Goal: Book appointment/travel/reservation

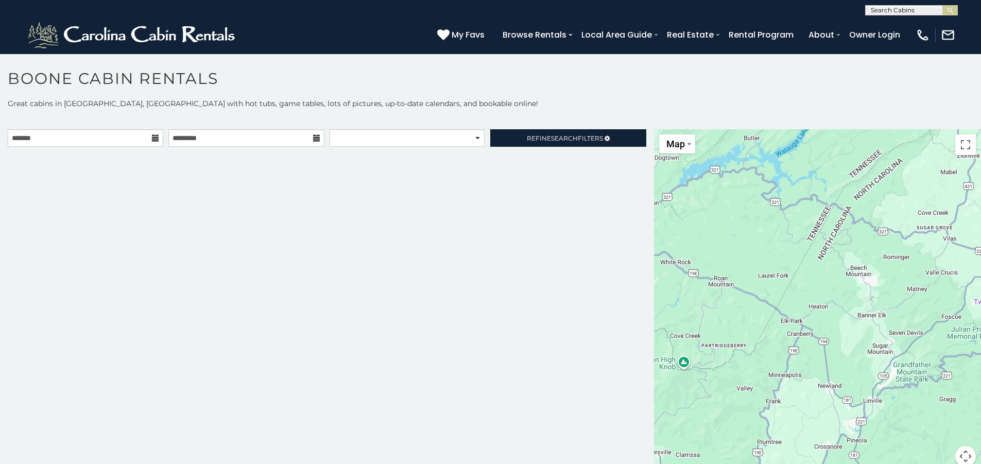
click at [152, 138] on icon at bounding box center [155, 137] width 7 height 7
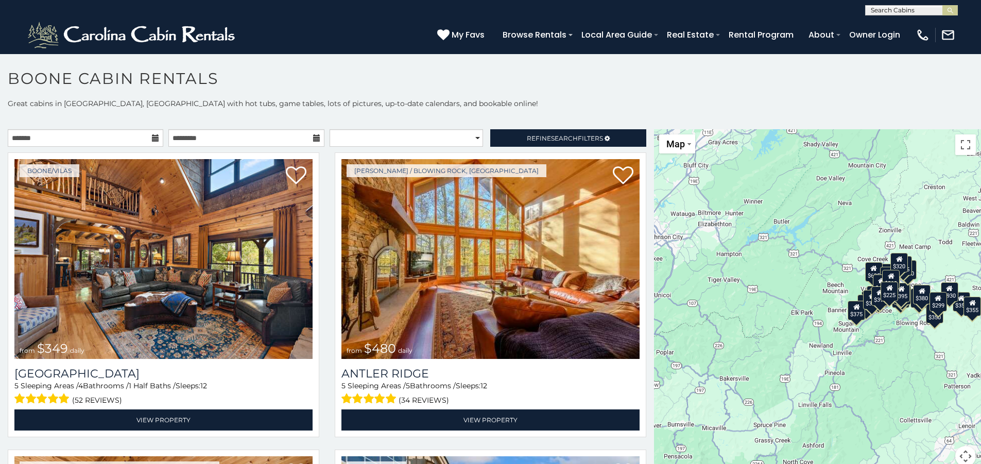
click at [156, 140] on icon at bounding box center [155, 137] width 7 height 7
click at [152, 135] on icon at bounding box center [155, 137] width 7 height 7
click at [130, 138] on input "text" at bounding box center [86, 138] width 156 height 18
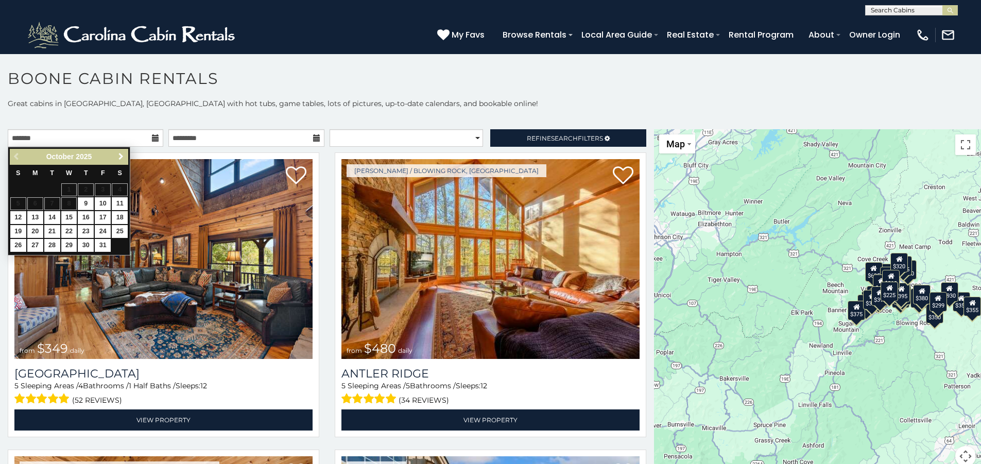
click at [124, 156] on span "Next" at bounding box center [121, 156] width 8 height 8
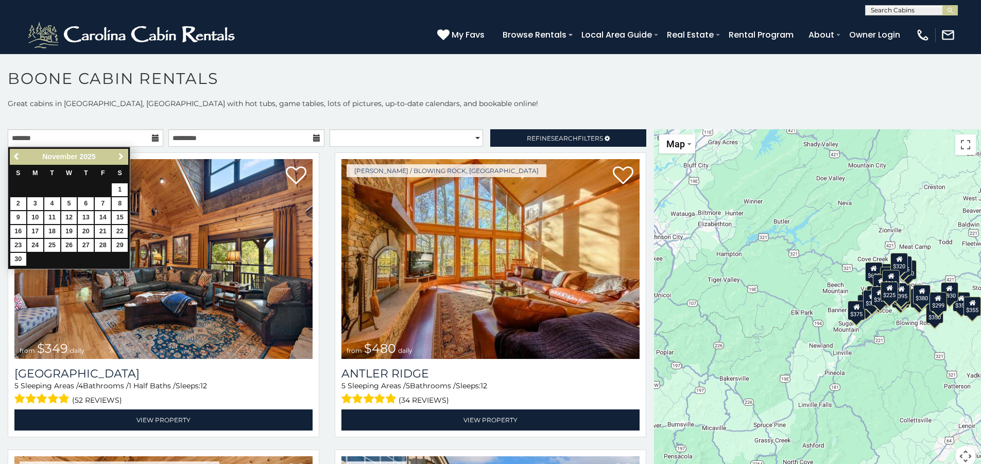
click at [124, 156] on span "Next" at bounding box center [121, 156] width 8 height 8
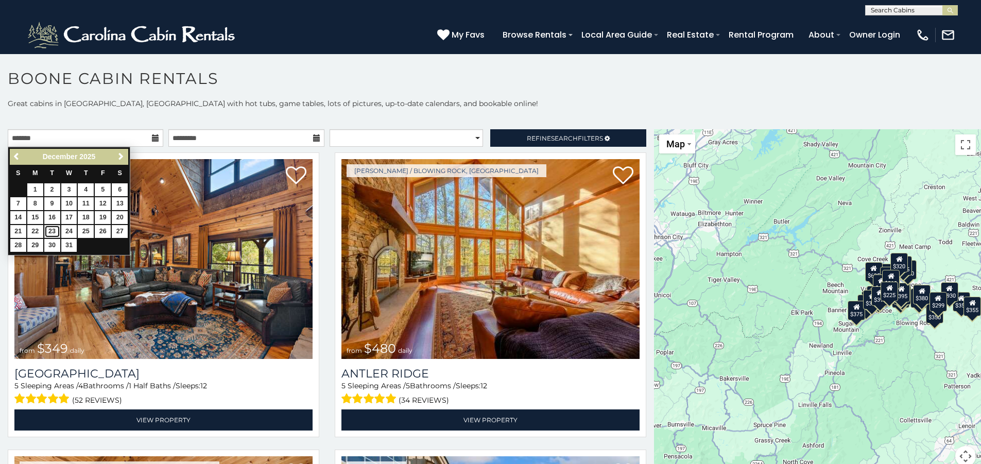
click at [49, 229] on link "23" at bounding box center [52, 231] width 16 height 13
type input "**********"
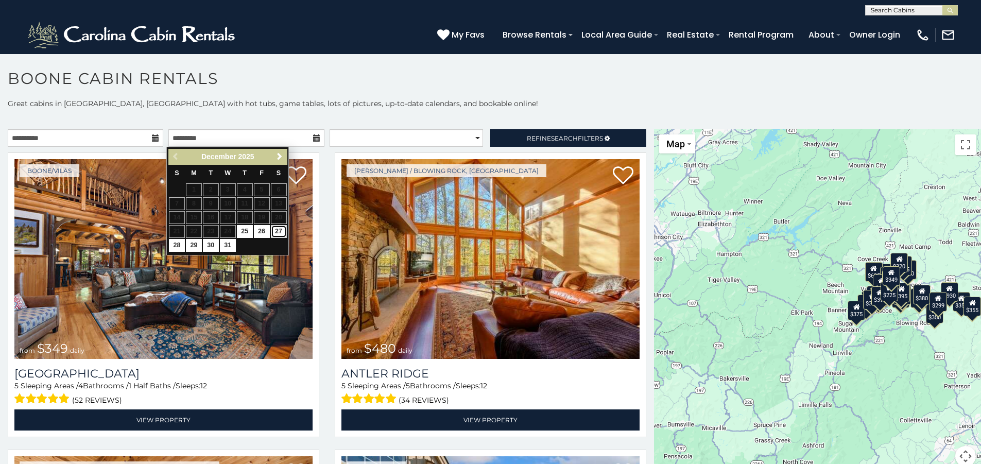
click at [275, 230] on link "27" at bounding box center [279, 231] width 16 height 13
type input "**********"
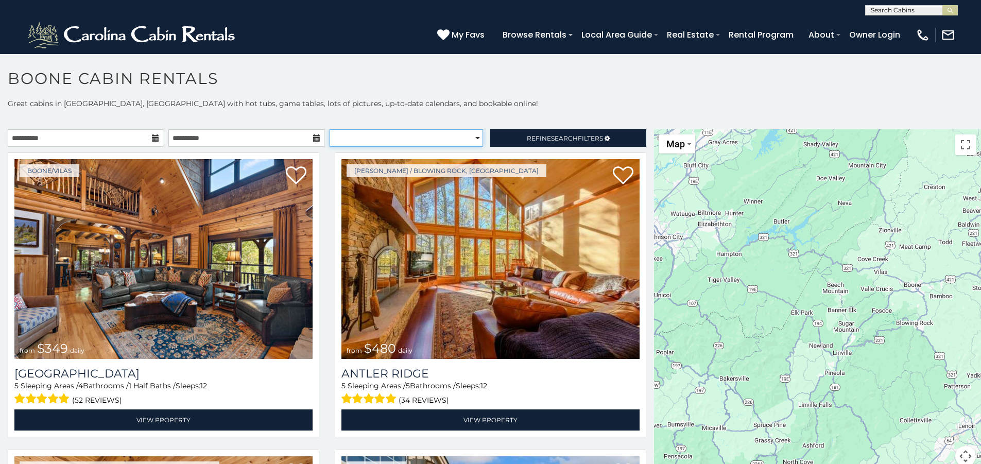
click at [471, 139] on select "**********" at bounding box center [406, 138] width 153 height 18
click at [458, 100] on p "Great cabins in Boone, NC with hot tubs, game tables, lots of pictures, up-to-d…" at bounding box center [490, 103] width 981 height 10
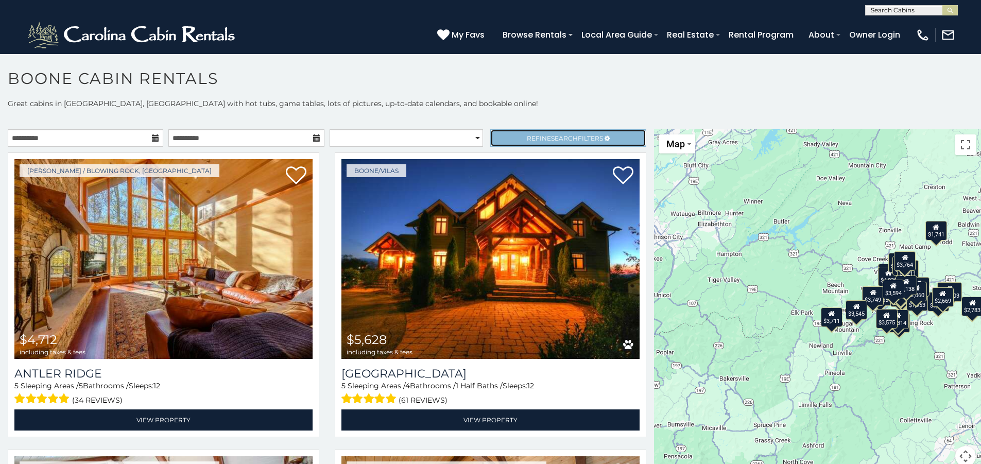
click at [560, 143] on link "Refine Search Filters" at bounding box center [568, 138] width 156 height 18
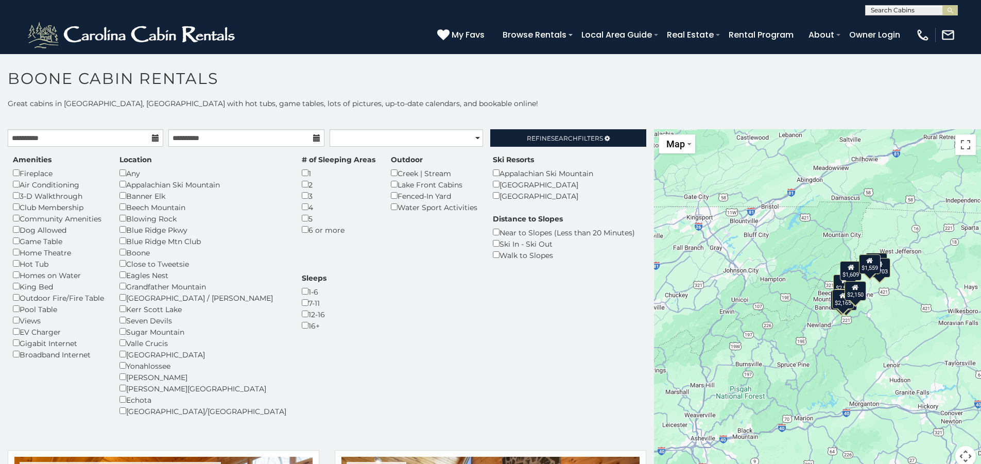
click at [562, 91] on h1 "Boone Cabin Rentals" at bounding box center [490, 83] width 981 height 29
click at [566, 142] on link "Refine Search Filters" at bounding box center [568, 138] width 156 height 18
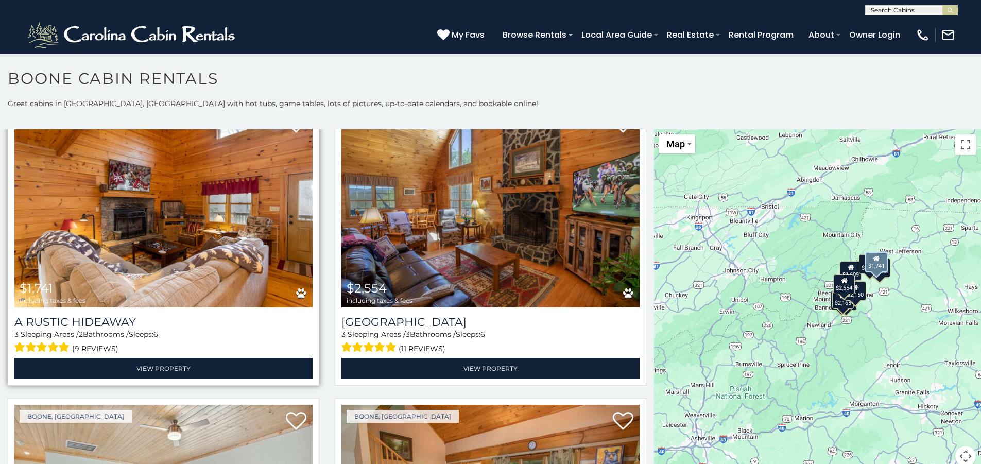
scroll to position [103, 0]
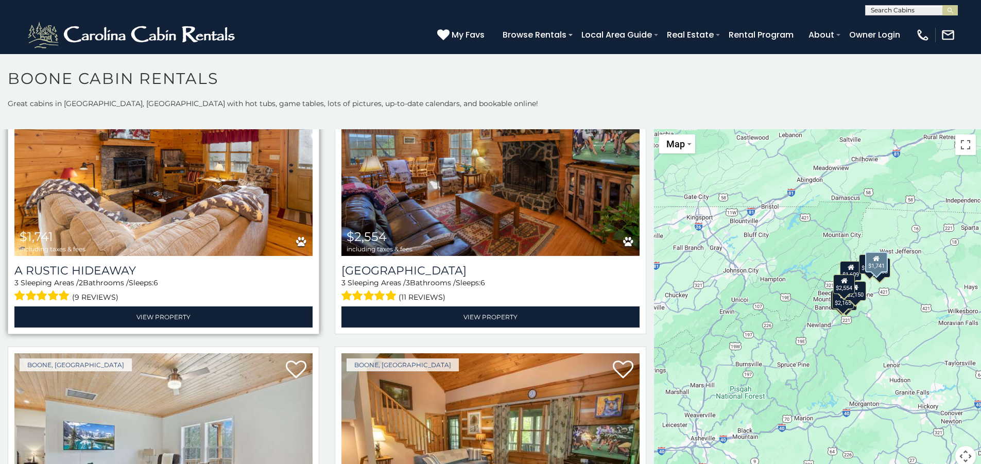
click at [173, 202] on img at bounding box center [163, 156] width 298 height 200
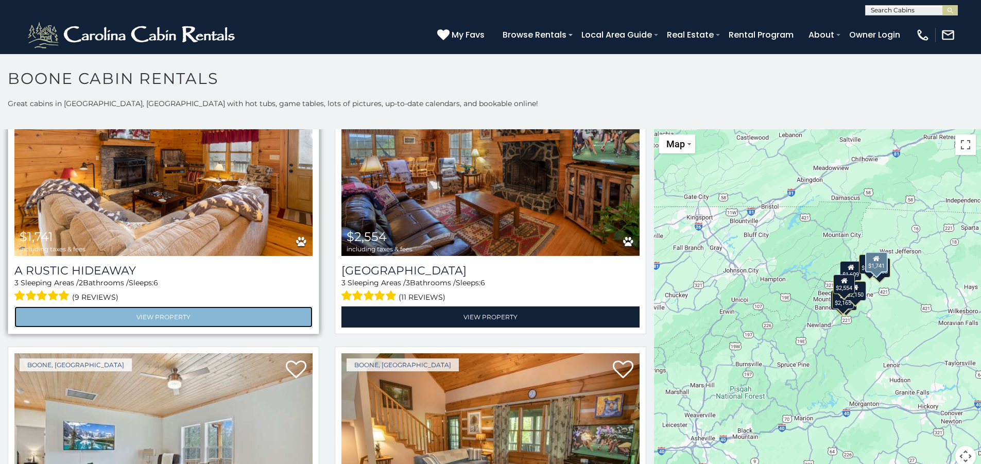
click at [162, 318] on link "View Property" at bounding box center [163, 316] width 298 height 21
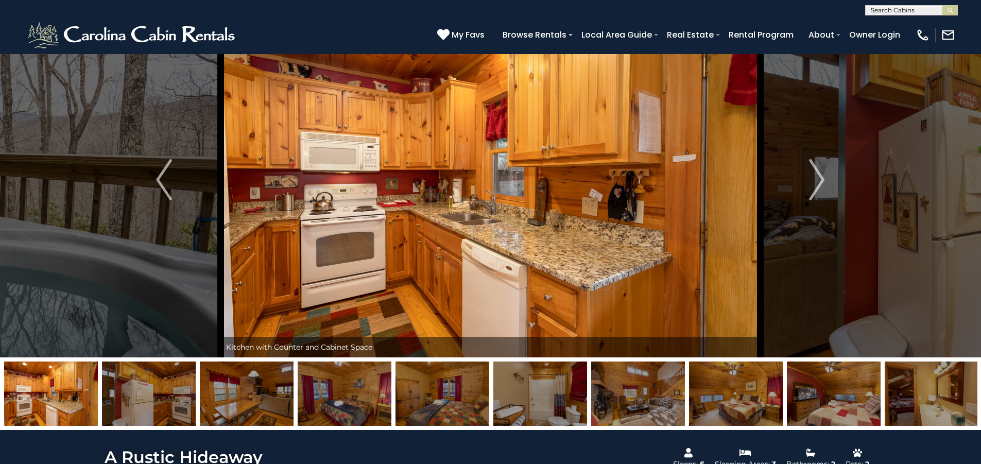
click at [847, 239] on button "Next" at bounding box center [816, 179] width 113 height 355
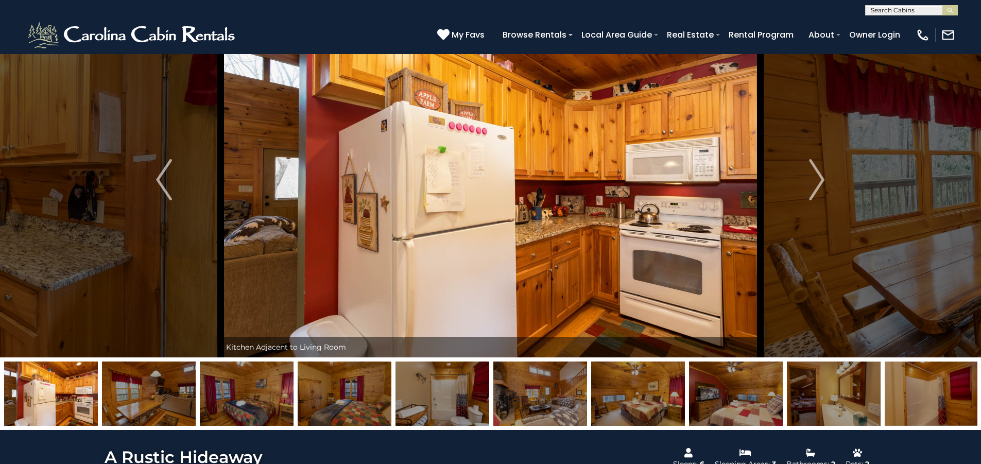
click at [847, 239] on button "Next" at bounding box center [816, 179] width 113 height 355
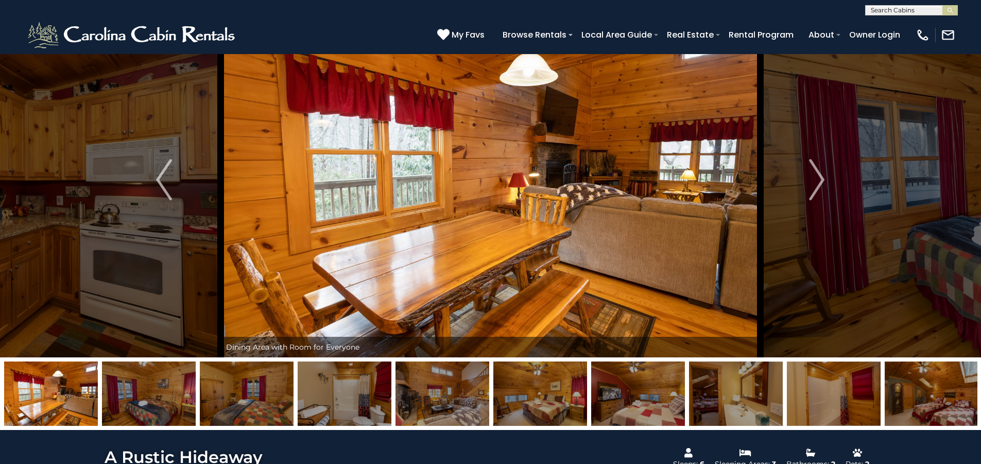
click at [847, 239] on button "Next" at bounding box center [816, 179] width 113 height 355
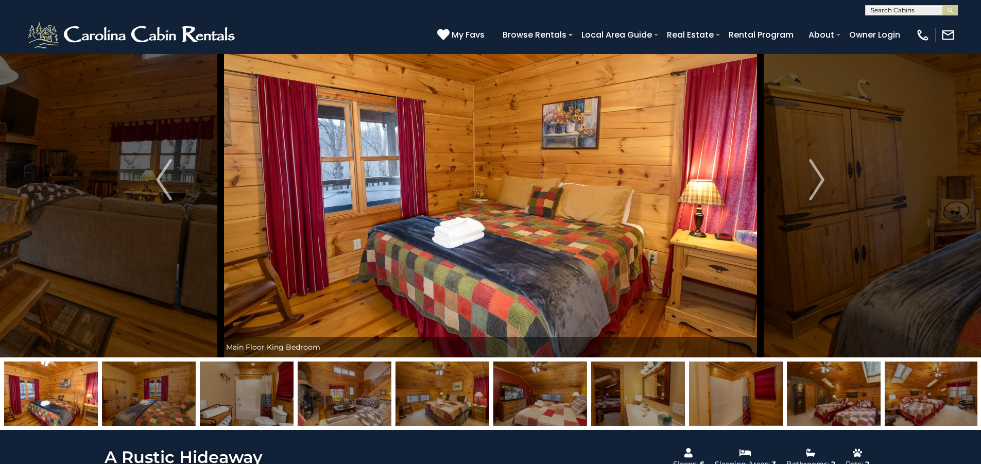
click at [847, 239] on button "Next" at bounding box center [816, 179] width 113 height 355
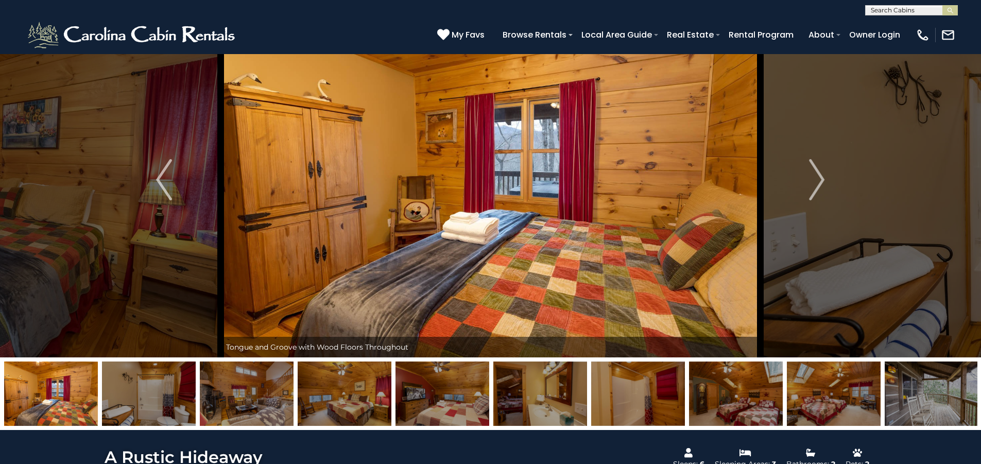
click at [847, 239] on button "Next" at bounding box center [816, 179] width 113 height 355
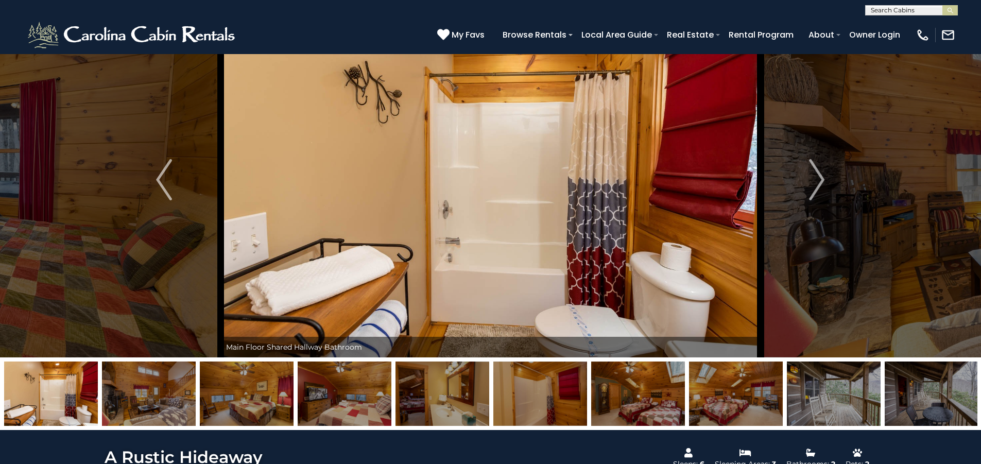
click at [847, 239] on button "Next" at bounding box center [816, 179] width 113 height 355
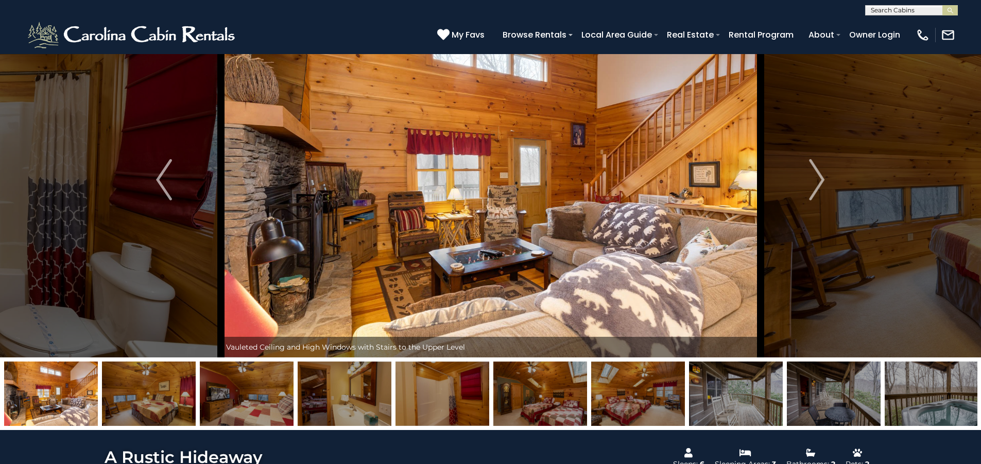
click at [847, 239] on button "Next" at bounding box center [816, 179] width 113 height 355
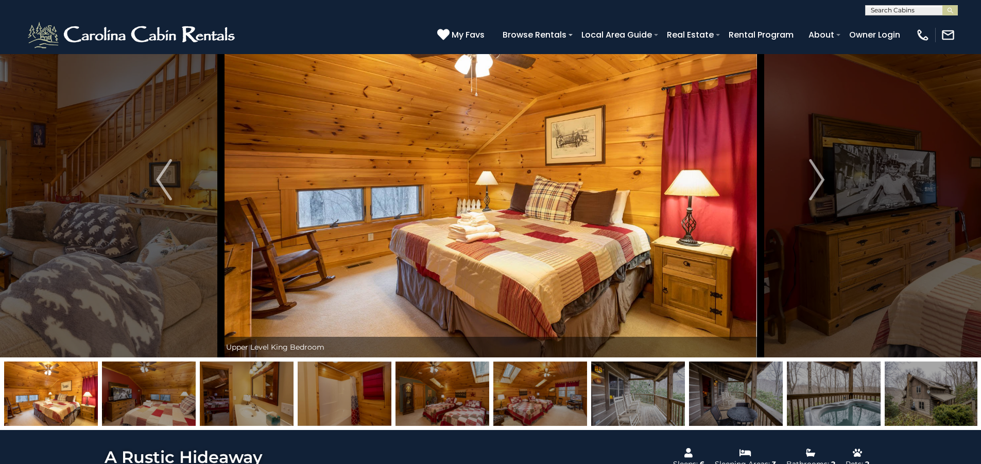
click at [847, 239] on button "Next" at bounding box center [816, 179] width 113 height 355
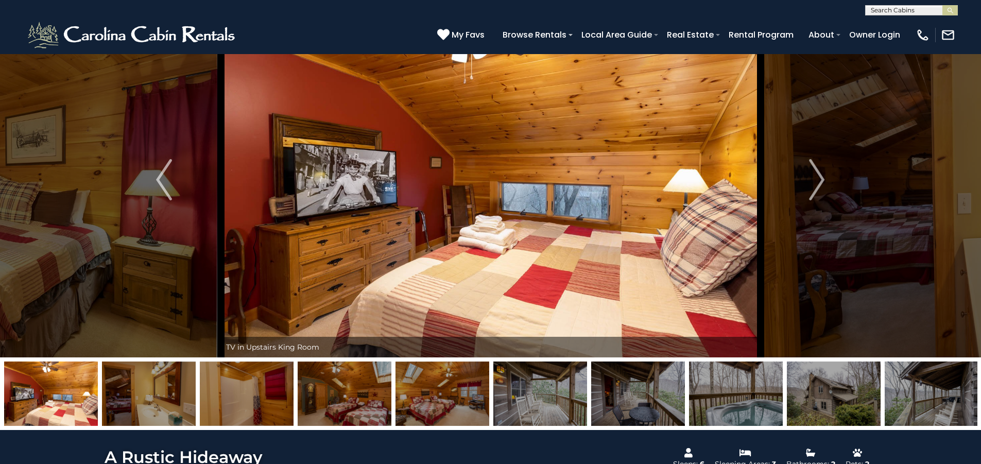
click at [847, 239] on button "Next" at bounding box center [816, 179] width 113 height 355
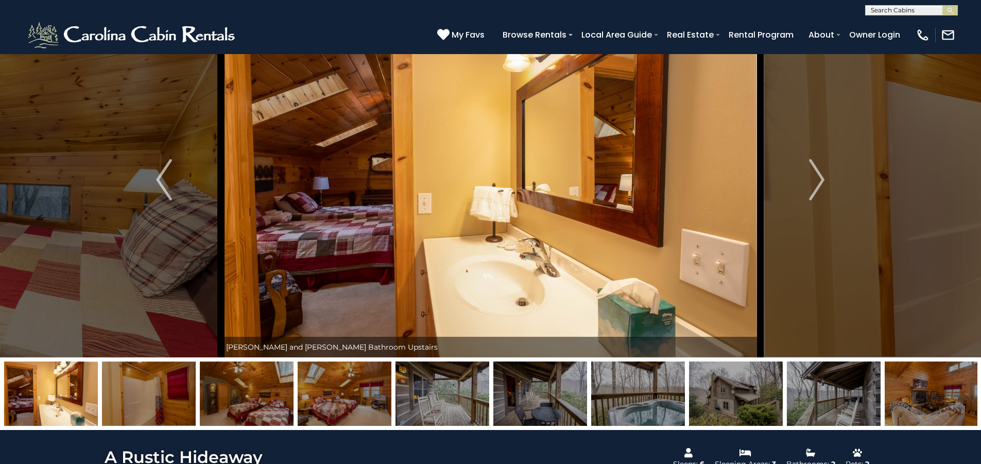
click at [847, 239] on button "Next" at bounding box center [816, 179] width 113 height 355
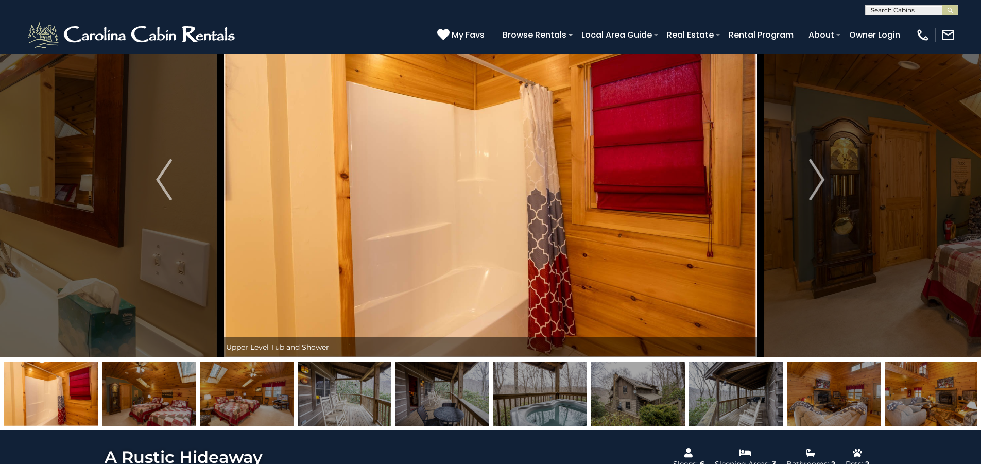
click at [847, 239] on button "Next" at bounding box center [816, 179] width 113 height 355
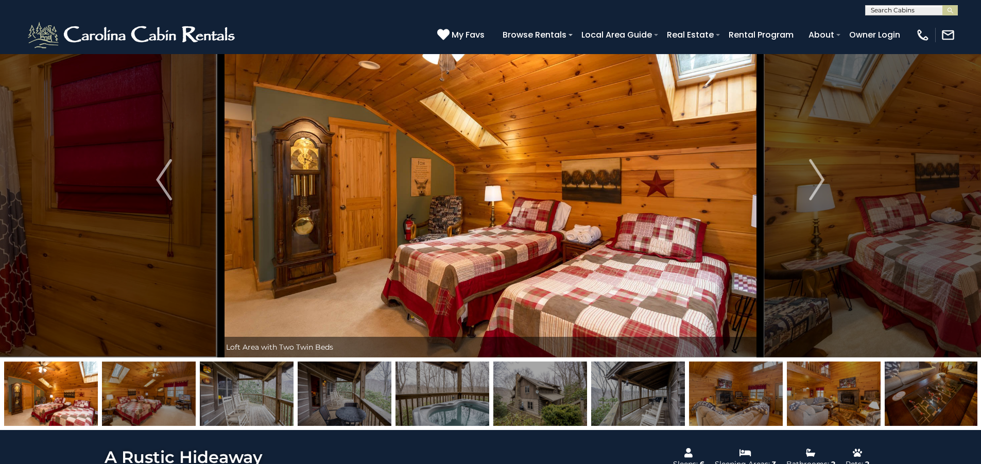
click at [847, 239] on button "Next" at bounding box center [816, 179] width 113 height 355
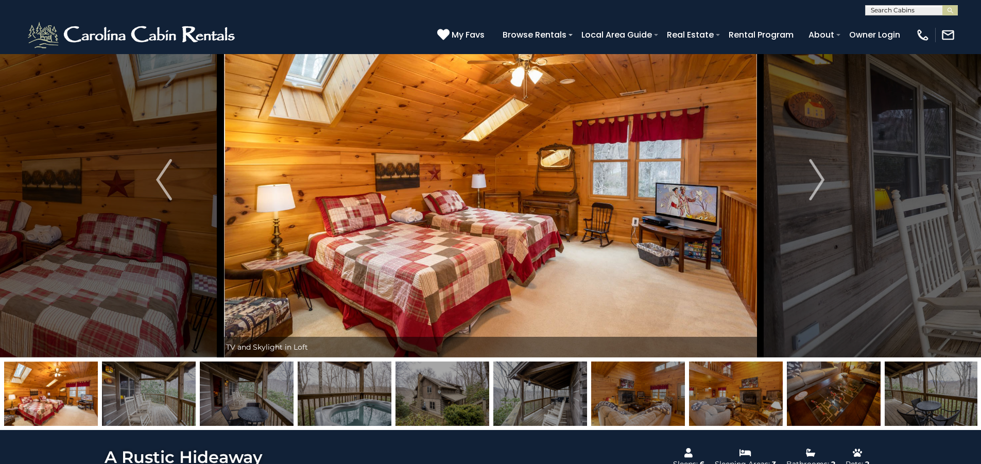
click at [847, 239] on button "Next" at bounding box center [816, 179] width 113 height 355
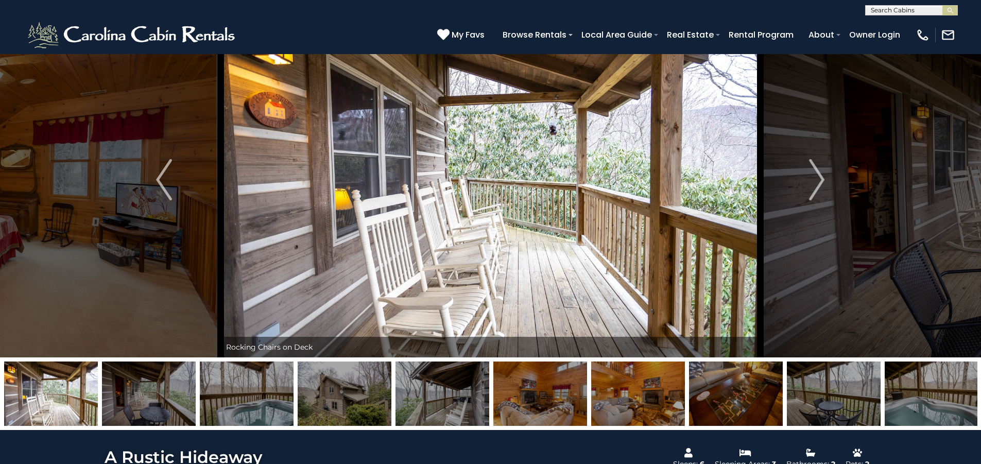
click at [847, 239] on button "Next" at bounding box center [816, 179] width 113 height 355
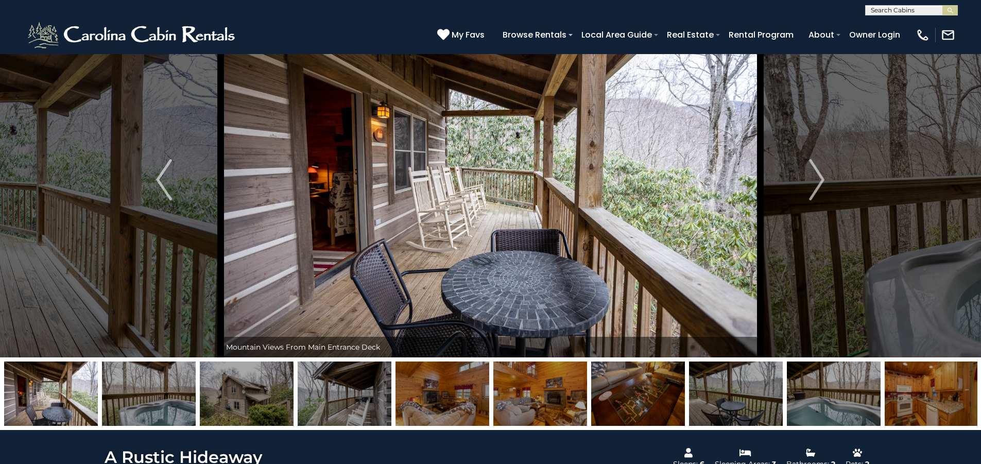
click at [847, 239] on button "Next" at bounding box center [816, 179] width 113 height 355
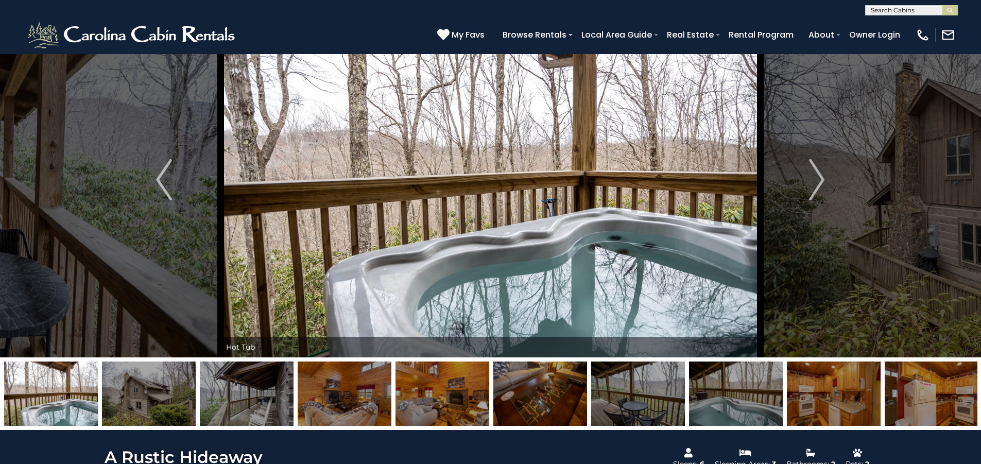
click at [847, 239] on button "Next" at bounding box center [816, 179] width 113 height 355
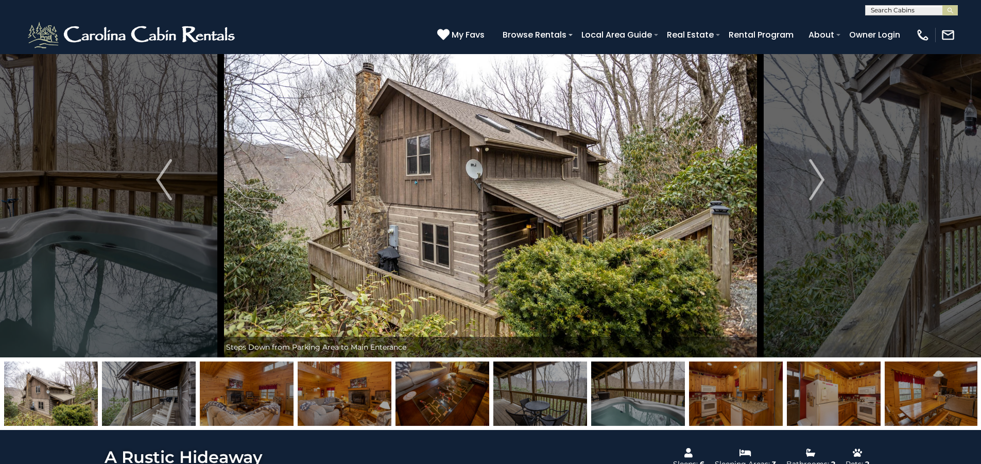
click at [847, 239] on button "Next" at bounding box center [816, 179] width 113 height 355
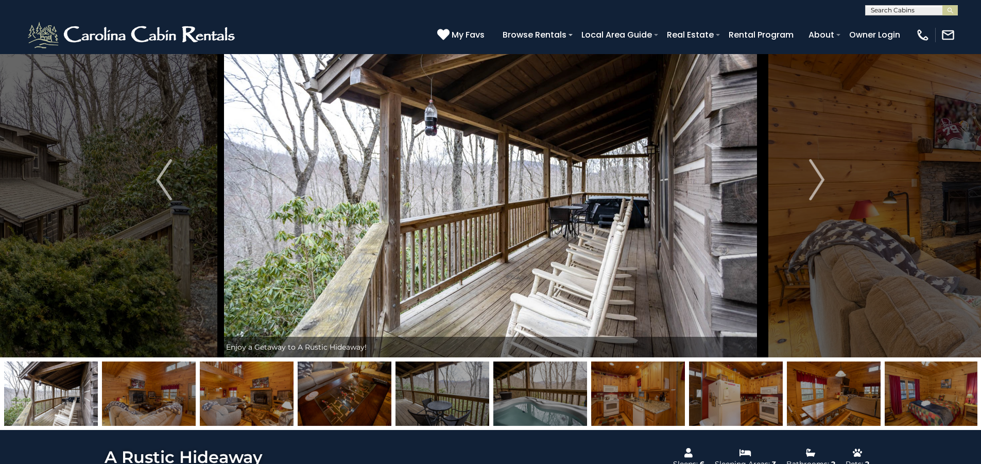
click at [847, 239] on button "Next" at bounding box center [816, 179] width 113 height 355
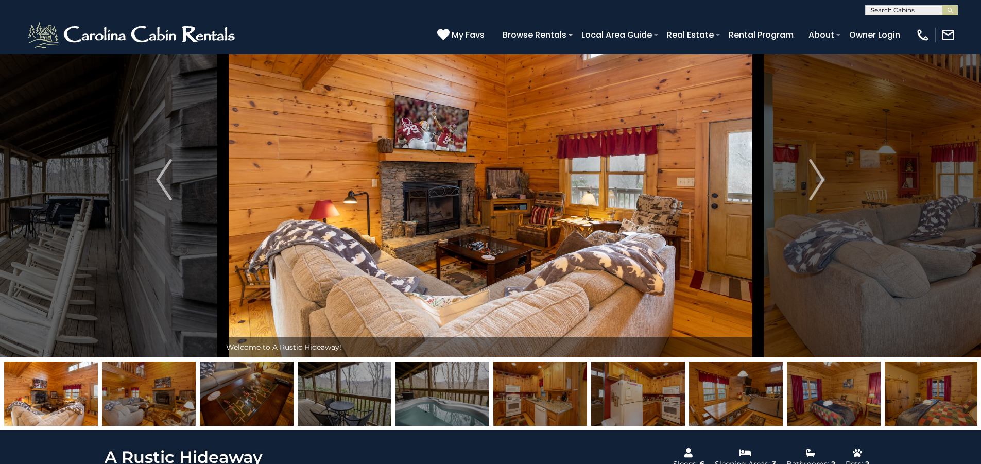
click at [847, 239] on button "Next" at bounding box center [816, 179] width 113 height 355
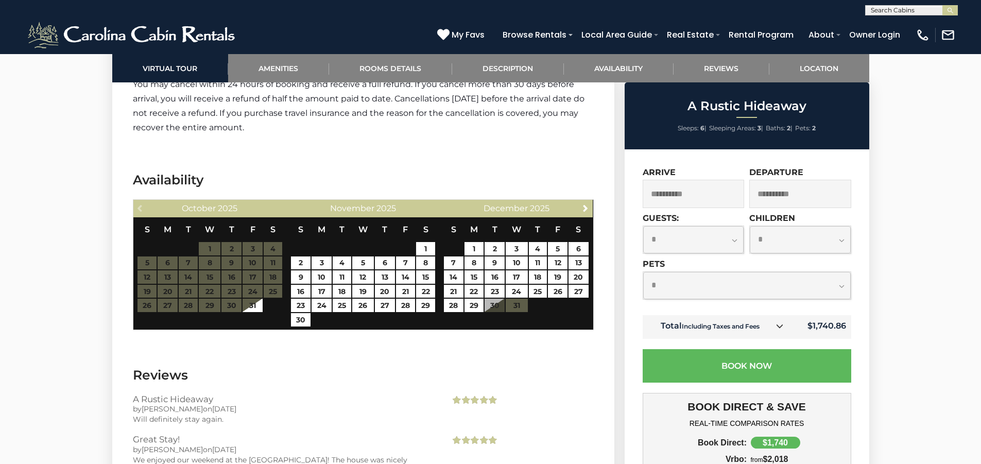
scroll to position [1803, 0]
